Goal: Task Accomplishment & Management: Use online tool/utility

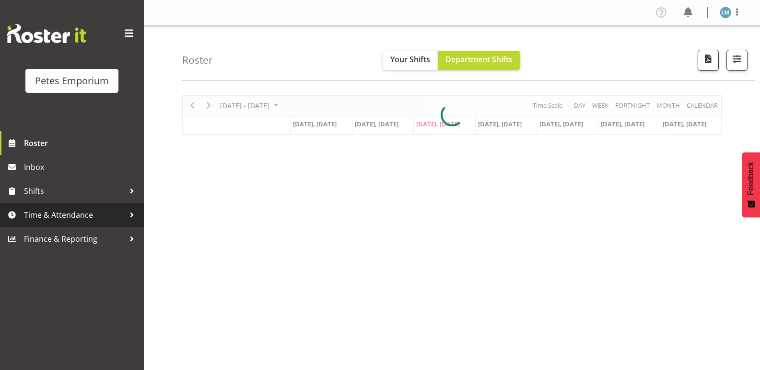
click at [119, 214] on span "Time & Attendance" at bounding box center [74, 215] width 101 height 14
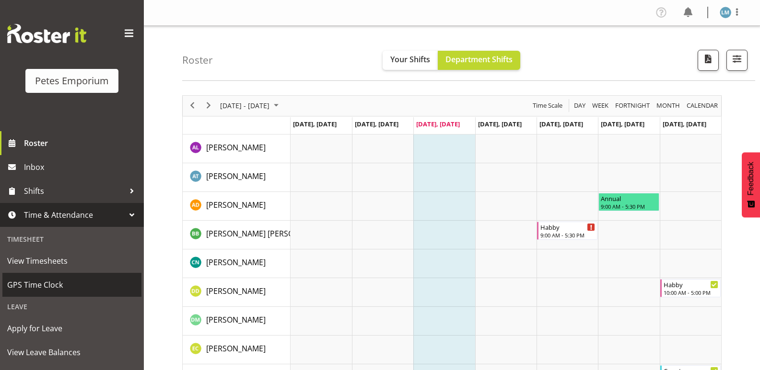
click at [57, 285] on span "GPS Time Clock" at bounding box center [71, 285] width 129 height 14
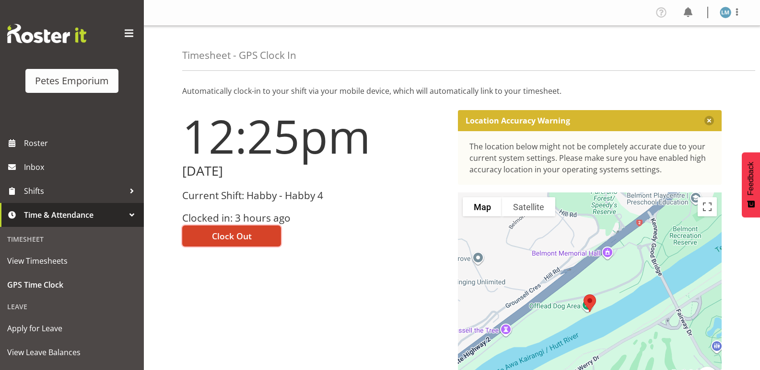
click at [250, 240] on span "Clock Out" at bounding box center [232, 236] width 40 height 12
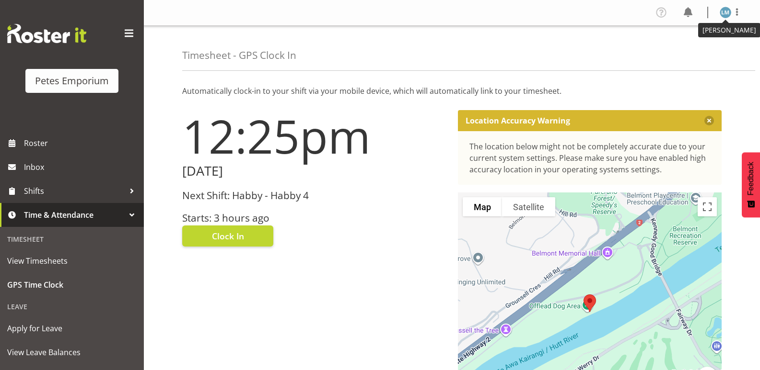
click at [728, 14] on img at bounding box center [725, 13] width 12 height 12
click at [678, 50] on link "Log Out" at bounding box center [696, 50] width 92 height 17
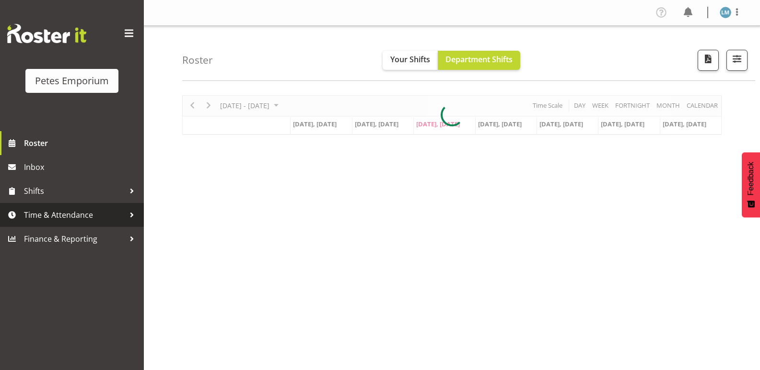
click at [96, 216] on span "Time & Attendance" at bounding box center [74, 215] width 101 height 14
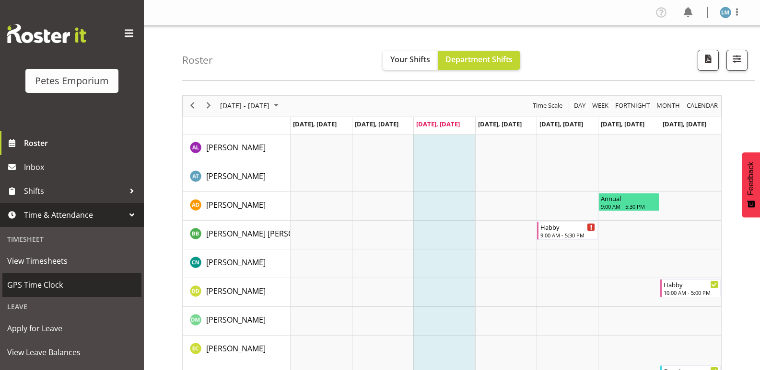
click at [71, 285] on span "GPS Time Clock" at bounding box center [71, 285] width 129 height 14
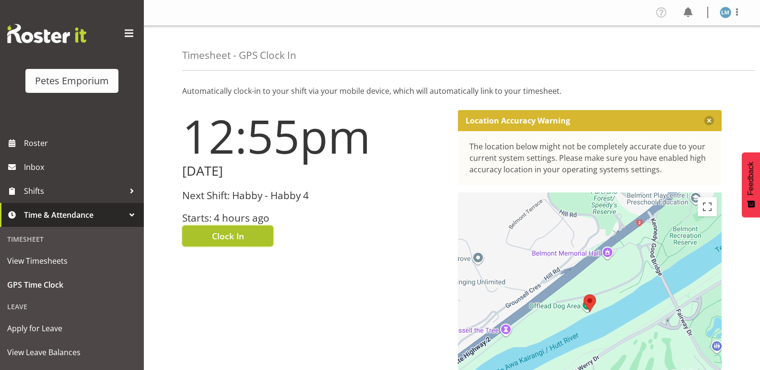
click at [252, 242] on button "Clock In" at bounding box center [227, 236] width 91 height 21
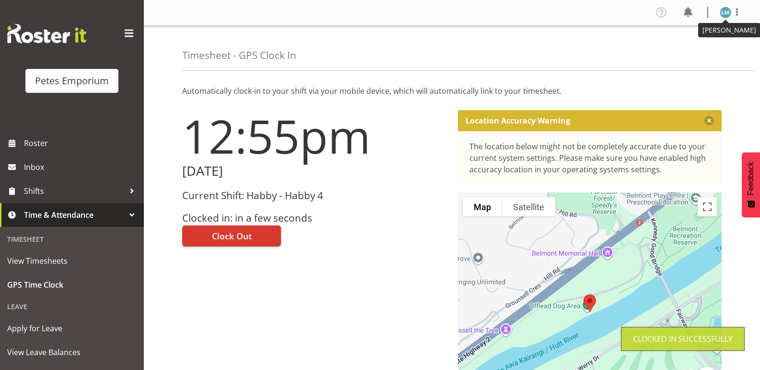
click at [726, 14] on img at bounding box center [725, 13] width 12 height 12
click at [687, 50] on link "Log Out" at bounding box center [696, 50] width 92 height 17
